Goal: Check status: Check status

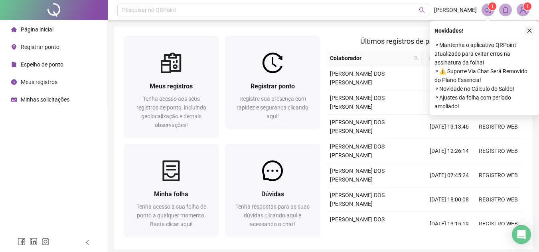
click at [528, 28] on icon "close" at bounding box center [529, 31] width 6 height 6
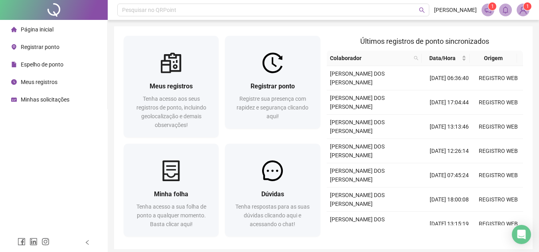
click at [39, 83] on span "Meus registros" at bounding box center [39, 82] width 37 height 6
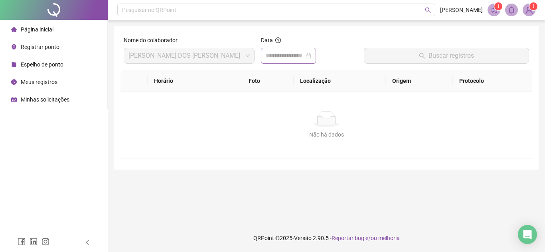
click at [307, 63] on div at bounding box center [288, 56] width 55 height 16
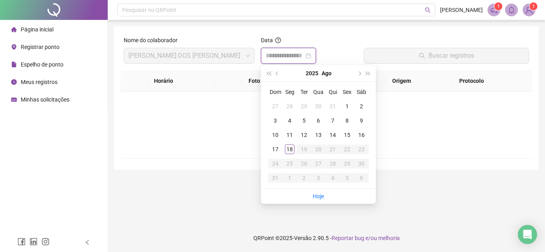
click at [303, 55] on input at bounding box center [285, 56] width 38 height 10
type input "**********"
click at [291, 151] on div "18" at bounding box center [290, 150] width 10 height 10
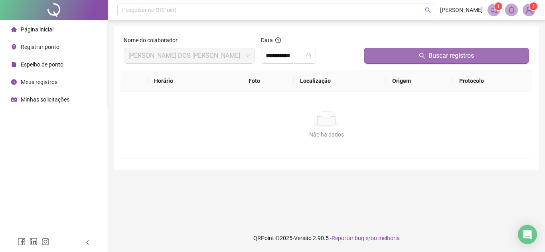
click at [425, 51] on button "Buscar registros" at bounding box center [446, 56] width 165 height 16
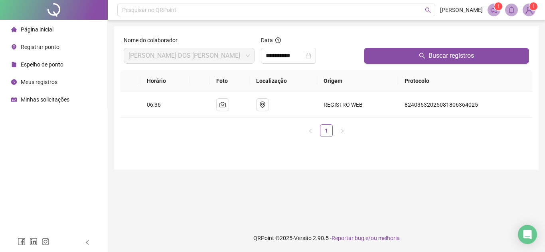
click at [41, 64] on span "Espelho de ponto" at bounding box center [42, 64] width 43 height 6
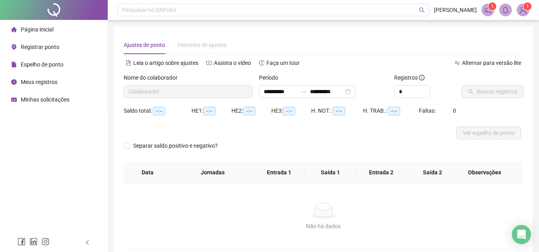
type input "**********"
click at [478, 91] on span "Buscar registros" at bounding box center [496, 91] width 41 height 9
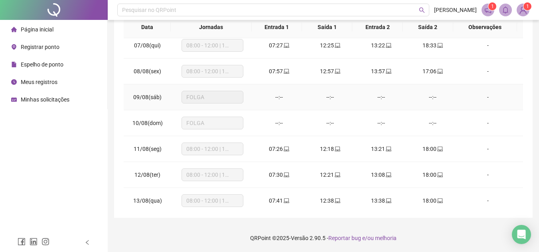
scroll to position [270, 0]
